Goal: Find specific page/section: Find specific page/section

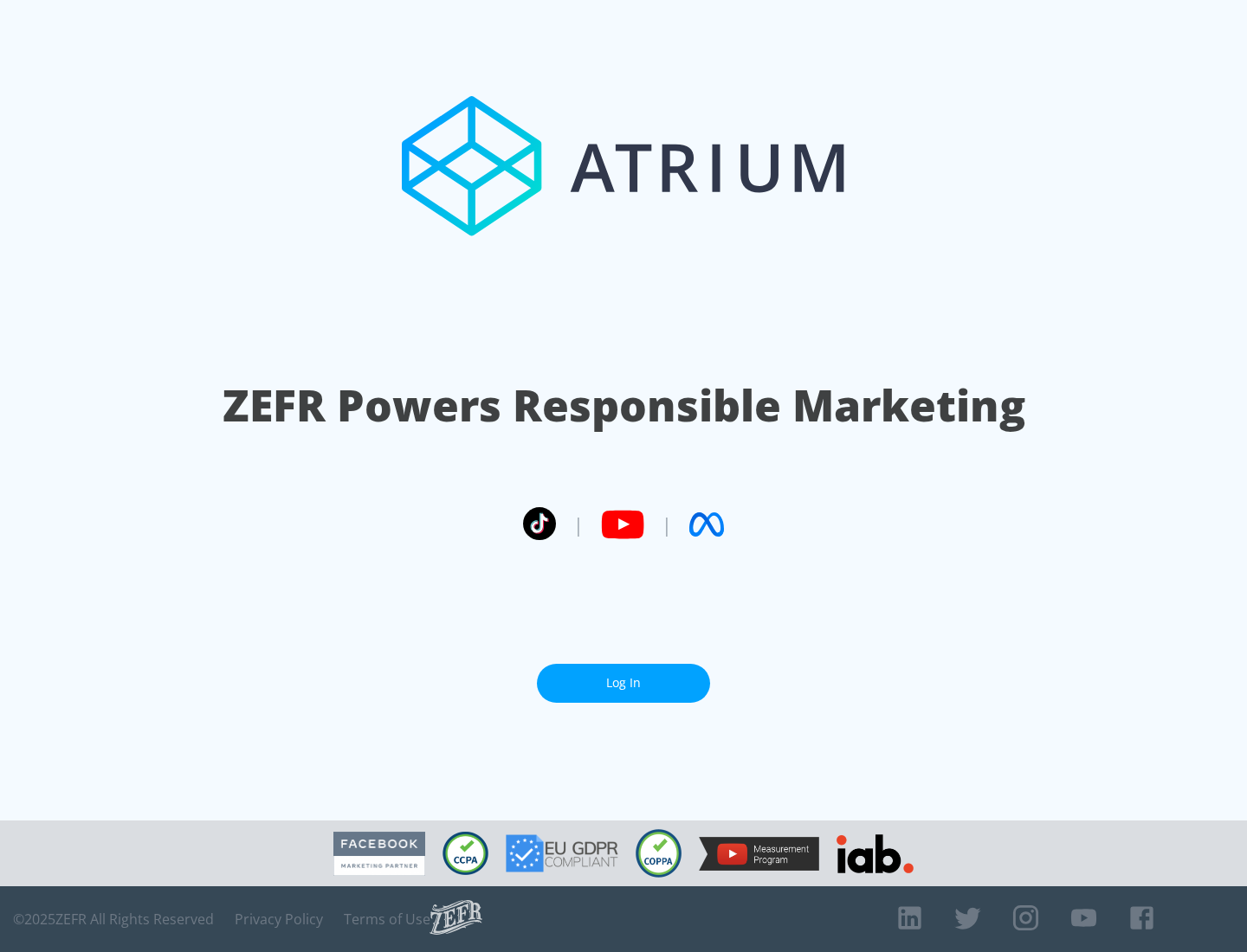
click at [623, 683] on link "Log In" at bounding box center [624, 683] width 174 height 39
